Goal: Use online tool/utility: Utilize a website feature to perform a specific function

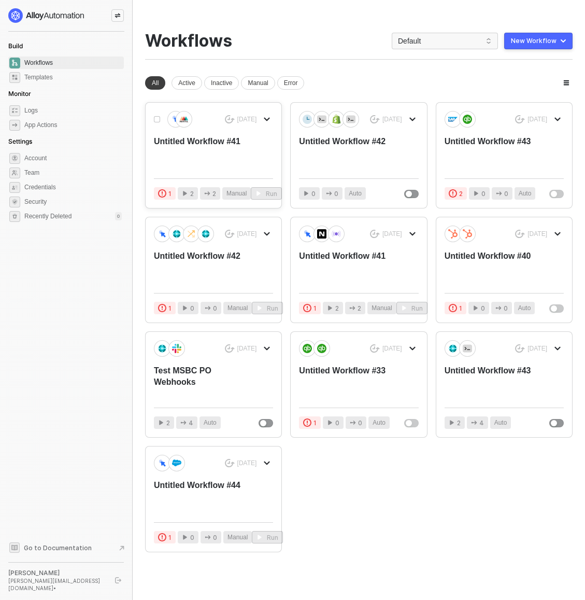
click at [215, 142] on div "Untitled Workflow #41" at bounding box center [201, 153] width 95 height 34
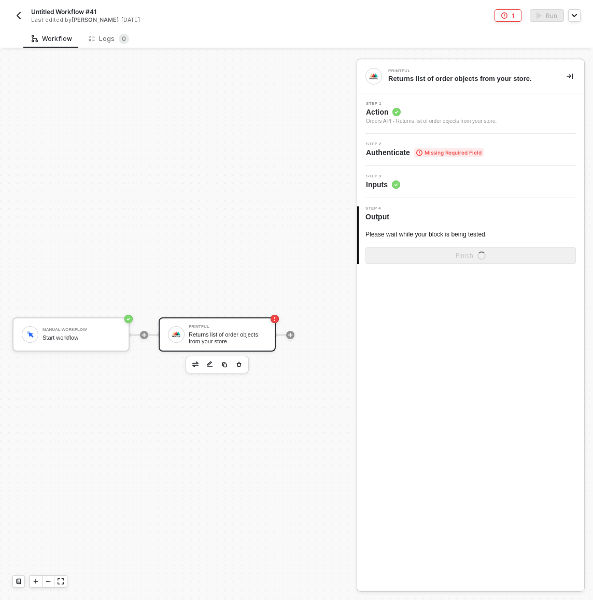
scroll to position [27, 0]
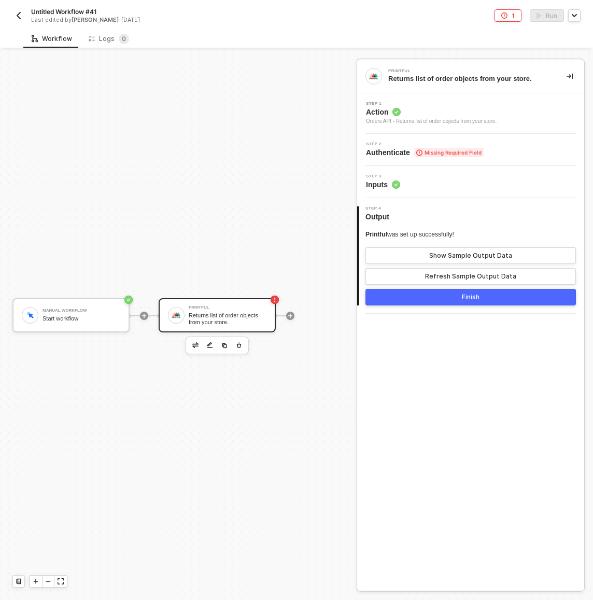
click at [497, 51] on div "Printful Returns list of order objects from your store. Step 1 Action Orders AP…" at bounding box center [475, 325] width 236 height 550
click at [68, 96] on div "Manual Workflow Start workflow Printful Returns list of order objects from your…" at bounding box center [176, 315] width 352 height 569
